Goal: Task Accomplishment & Management: Use online tool/utility

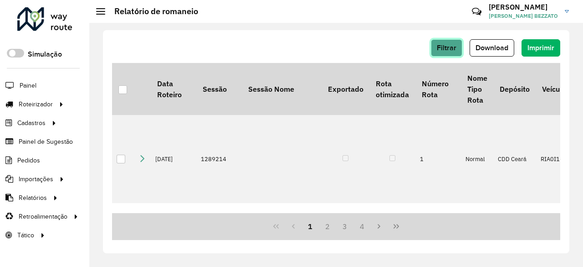
click at [452, 45] on span "Filtrar" at bounding box center [447, 48] width 20 height 8
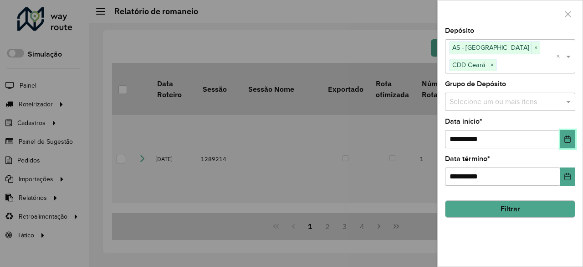
click at [566, 135] on icon "Choose Date" at bounding box center [567, 138] width 7 height 7
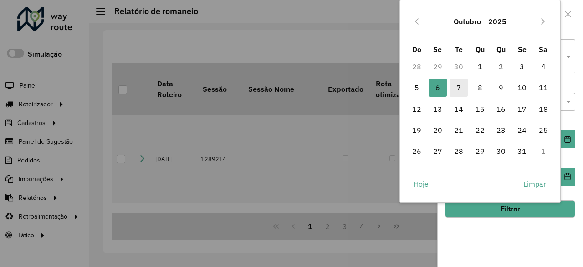
click at [462, 90] on span "7" at bounding box center [459, 87] width 18 height 18
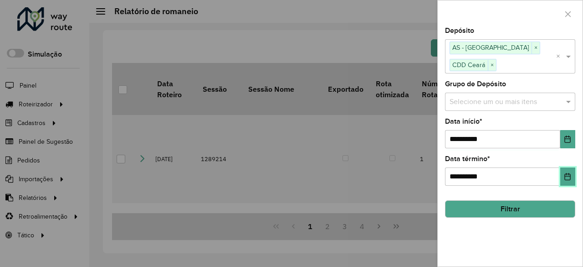
click at [571, 167] on button "Choose Date" at bounding box center [567, 176] width 15 height 18
click at [550, 238] on div "**********" at bounding box center [510, 146] width 145 height 239
click at [523, 200] on button "Filtrar" at bounding box center [510, 208] width 130 height 17
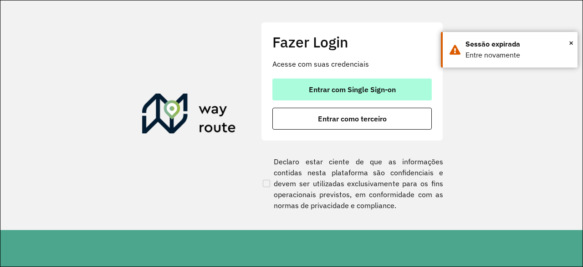
click at [351, 83] on button "Entrar com Single Sign-on" at bounding box center [352, 89] width 159 height 22
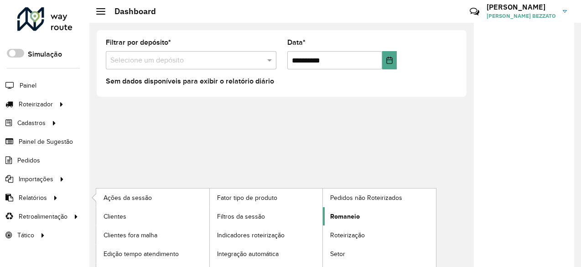
click at [336, 216] on span "Romaneio" at bounding box center [345, 216] width 30 height 10
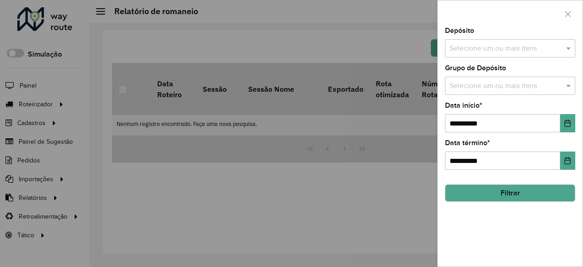
click at [480, 51] on input "text" at bounding box center [505, 48] width 117 height 11
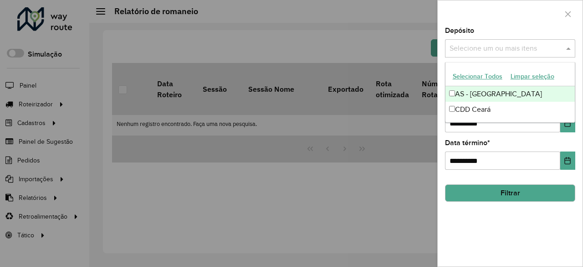
click at [482, 78] on button "Selecionar Todos" at bounding box center [478, 76] width 58 height 14
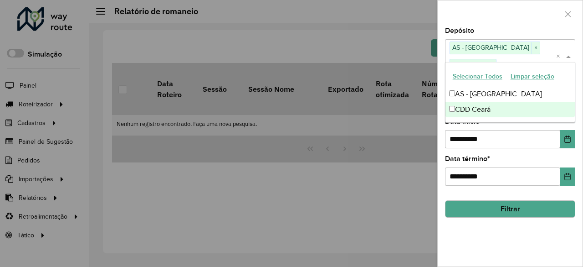
click at [503, 200] on button "Filtrar" at bounding box center [510, 208] width 130 height 17
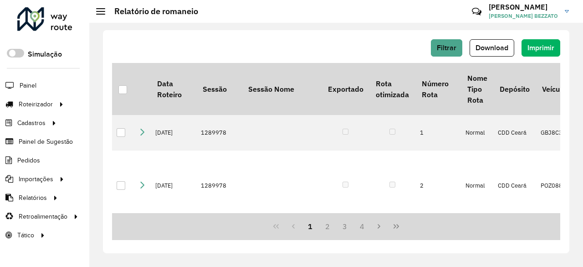
click at [481, 53] on button "Download" at bounding box center [492, 47] width 45 height 17
